Goal: Information Seeking & Learning: Find specific fact

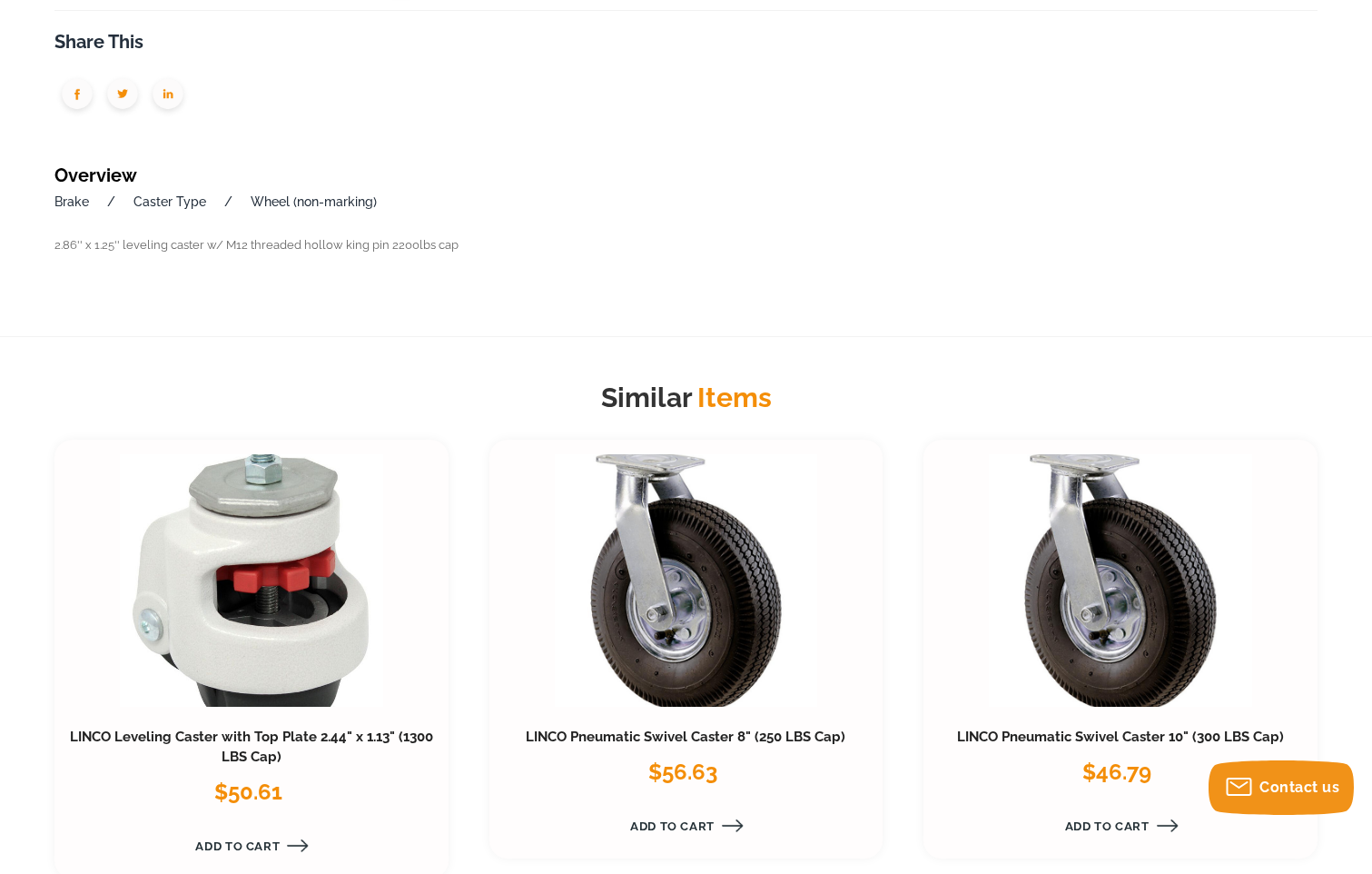
scroll to position [999, 0]
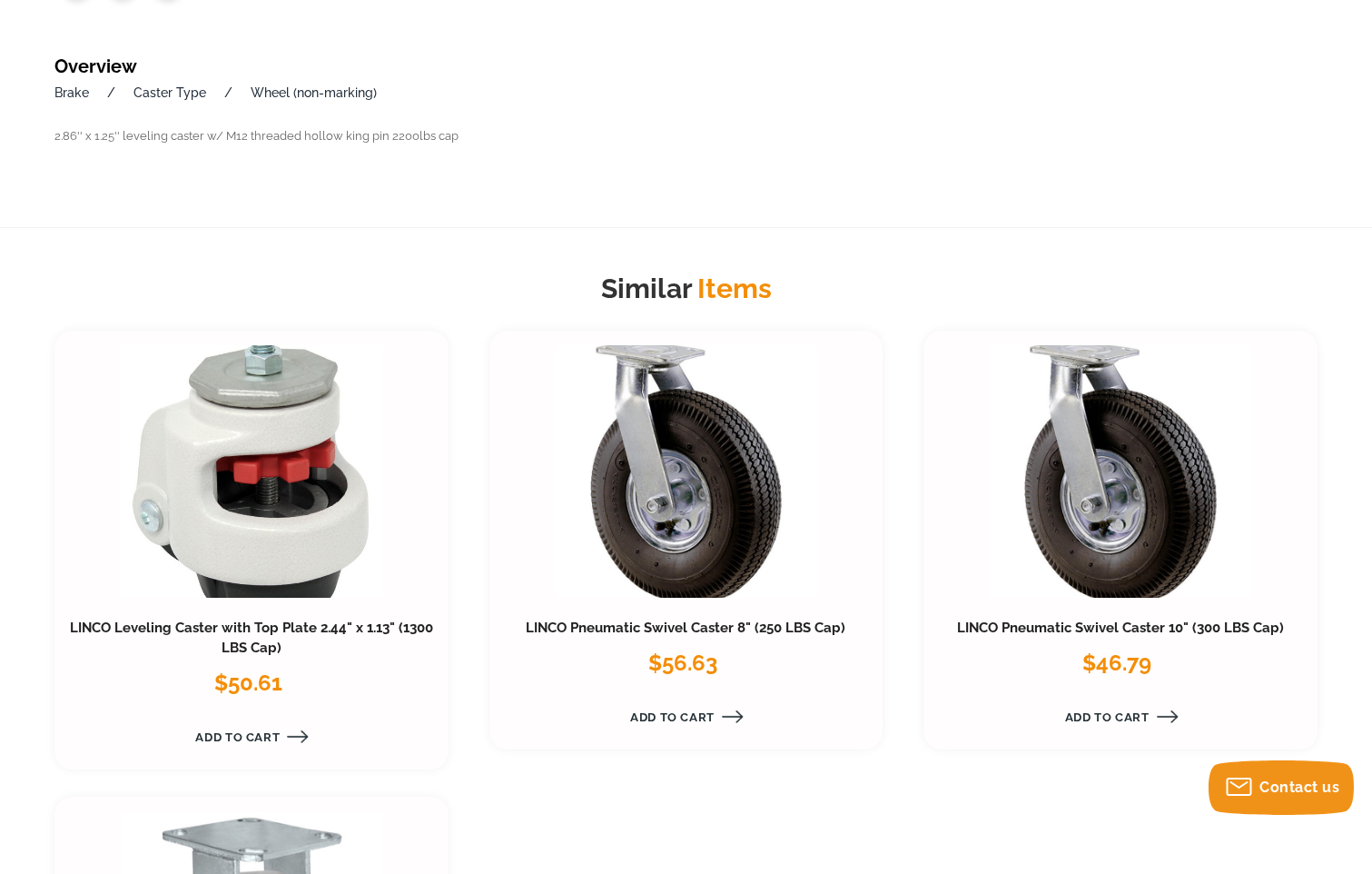
click at [263, 559] on link at bounding box center [250, 472] width 263 height 252
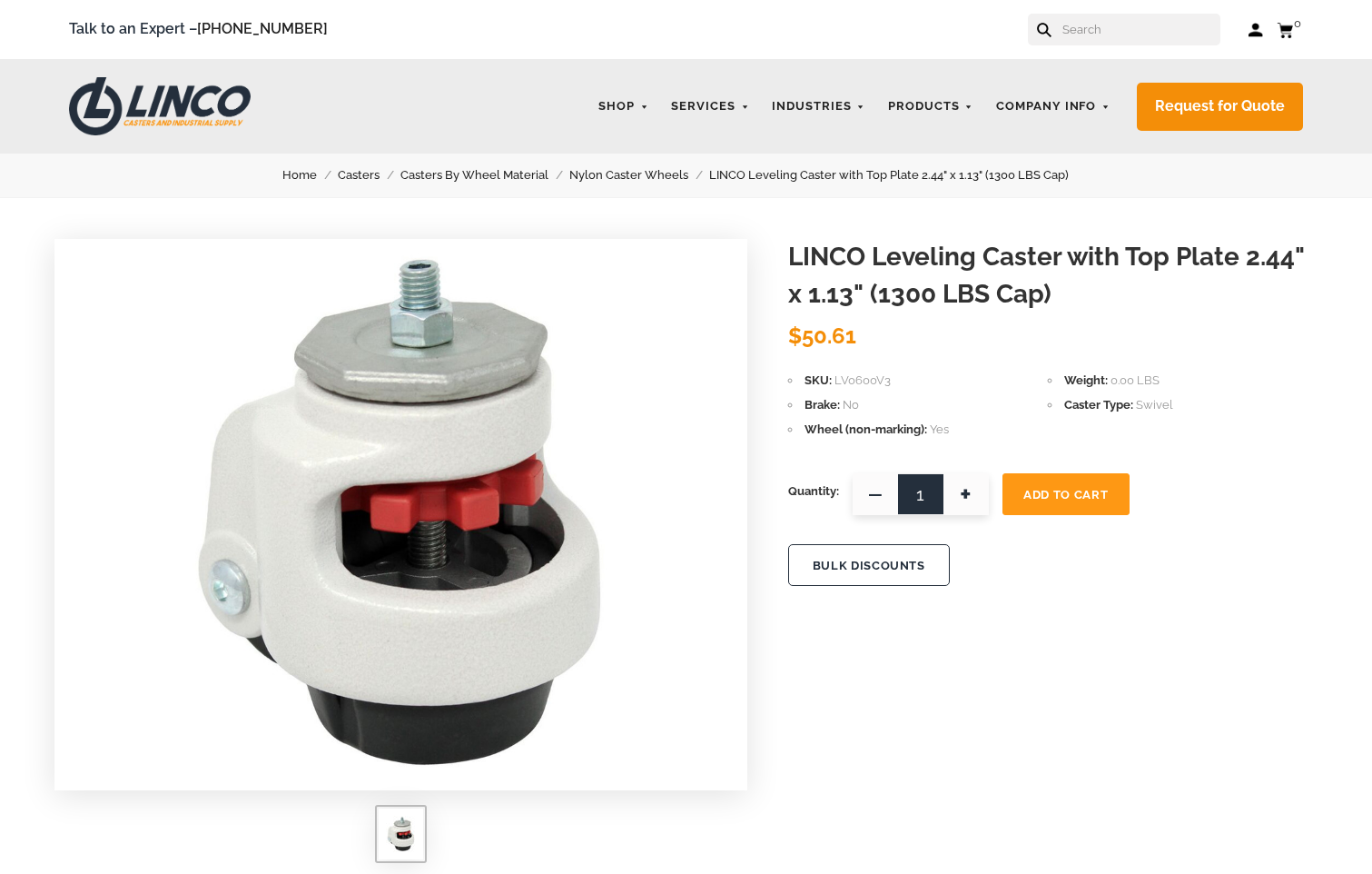
click at [1138, 373] on span "0.00 LBS" at bounding box center [1135, 380] width 49 height 13
click at [1048, 383] on li "Weight 0.00 LBS" at bounding box center [1177, 380] width 260 height 20
click at [1083, 384] on span "Weight" at bounding box center [1086, 380] width 44 height 13
drag, startPoint x: 1083, startPoint y: 384, endPoint x: 985, endPoint y: 380, distance: 98.1
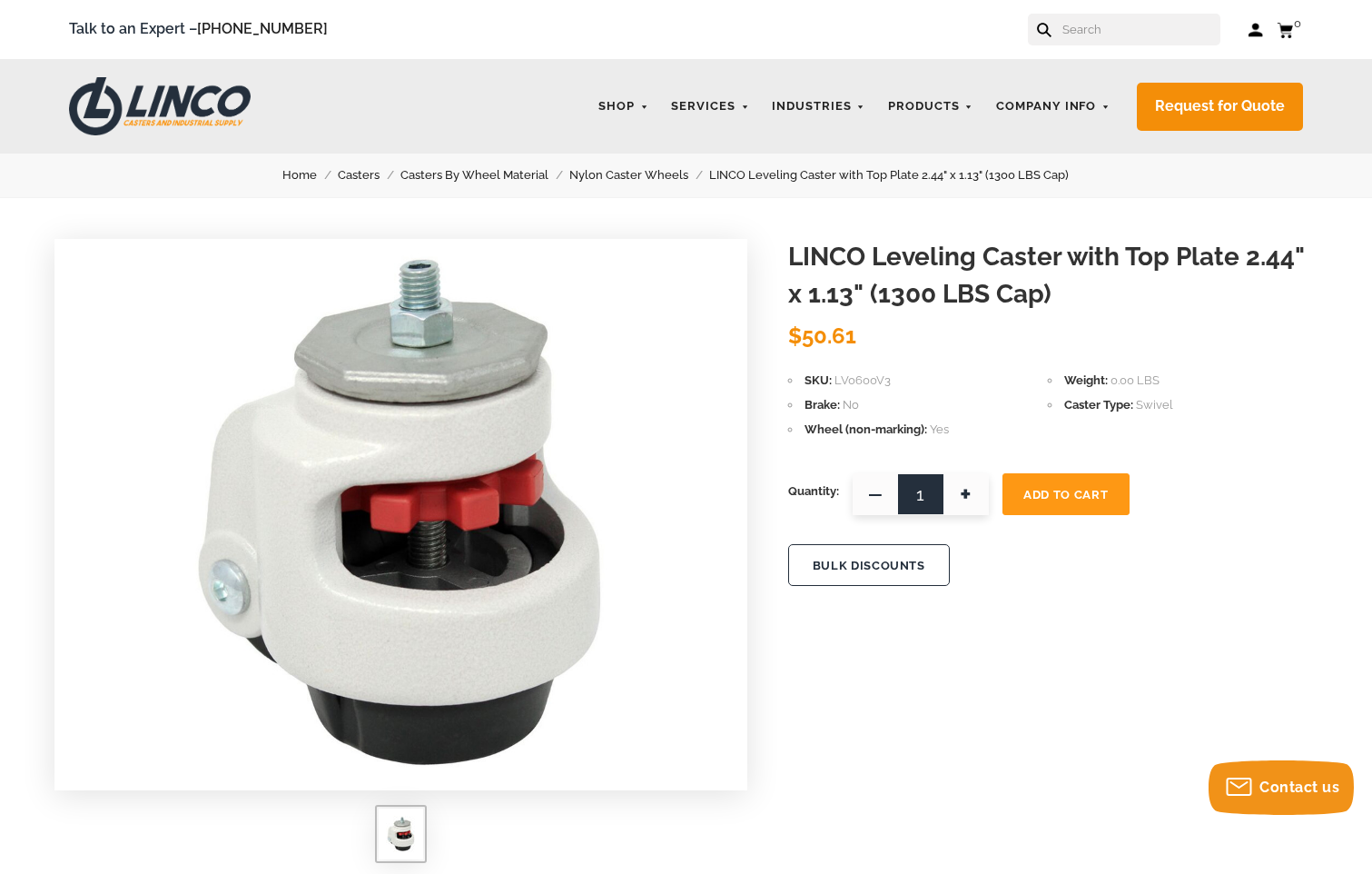
click at [985, 380] on li "SKU LV0600V3" at bounding box center [918, 380] width 260 height 20
